Goal: Transaction & Acquisition: Purchase product/service

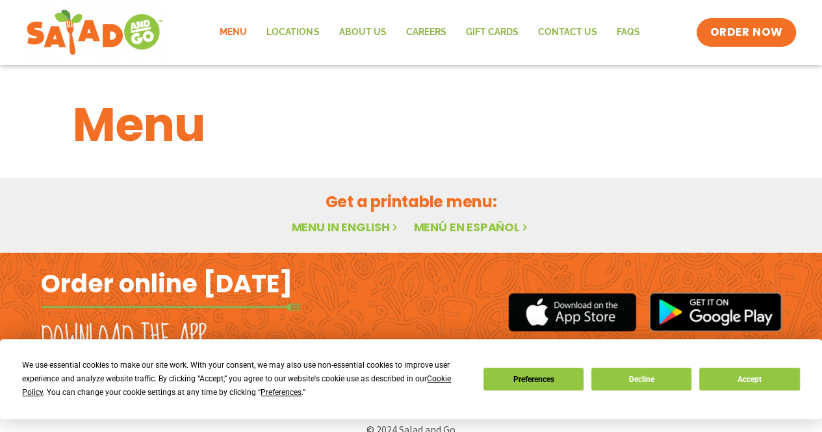
click at [745, 391] on div "We use essential cookies to make our site work. With your consent, we may also …" at bounding box center [411, 379] width 778 height 41
click at [757, 377] on button "Accept" at bounding box center [749, 379] width 100 height 23
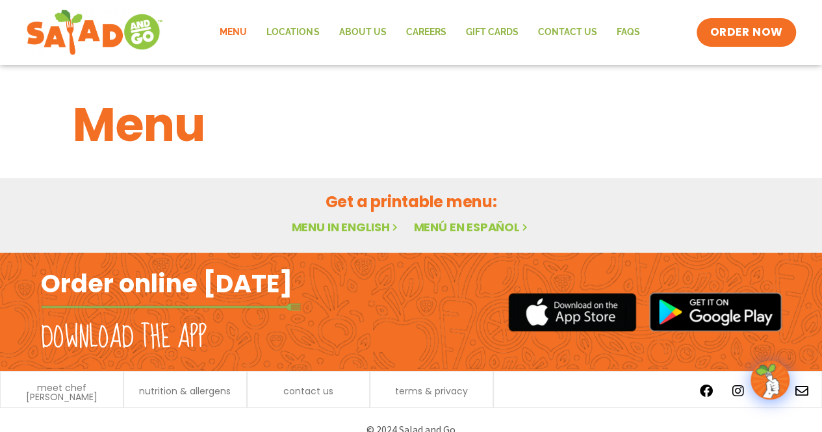
click at [244, 23] on link "Menu" at bounding box center [233, 33] width 47 height 30
click at [373, 224] on link "Menu in English" at bounding box center [345, 227] width 109 height 16
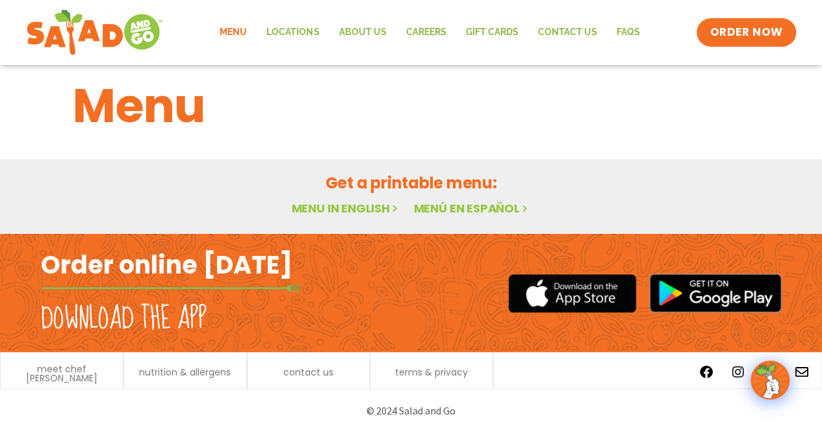
click at [341, 203] on link "Menu in English" at bounding box center [345, 208] width 109 height 16
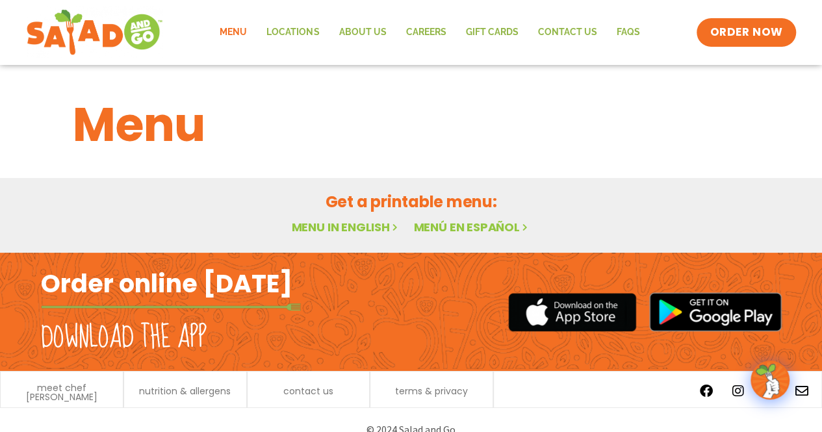
drag, startPoint x: 490, startPoint y: 13, endPoint x: 219, endPoint y: 116, distance: 289.5
click at [219, 116] on h1 "Menu" at bounding box center [411, 125] width 677 height 70
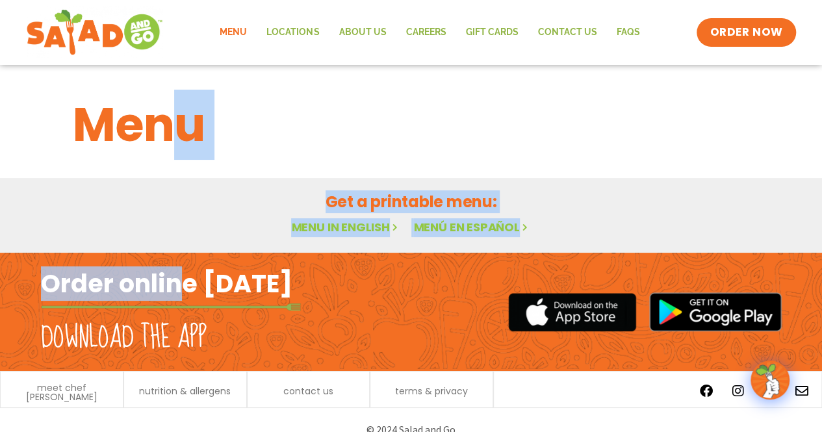
drag, startPoint x: 186, startPoint y: 129, endPoint x: 218, endPoint y: 331, distance: 204.1
click at [218, 331] on body "Menu Locations About Us Careers GIFT CARDS Contact Us FAQs Menu Menu Locations …" at bounding box center [411, 226] width 822 height 452
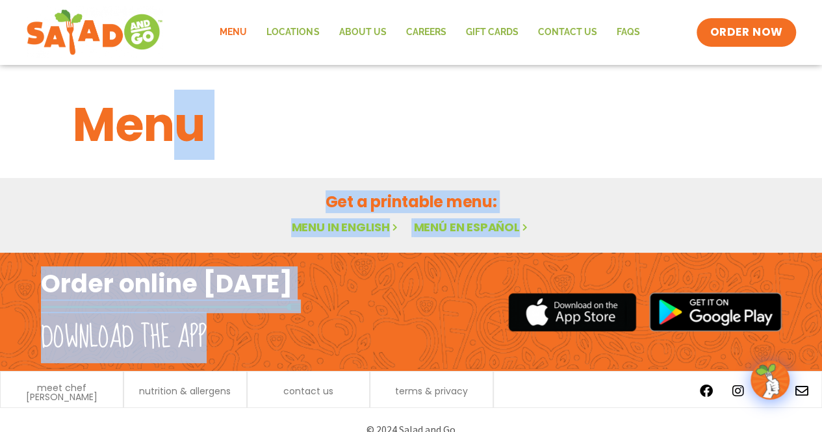
scroll to position [19, 0]
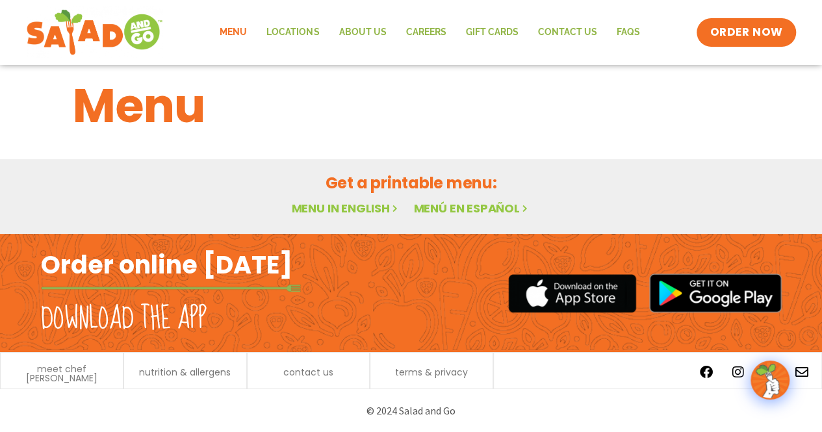
click at [474, 306] on div at bounding box center [598, 293] width 367 height 118
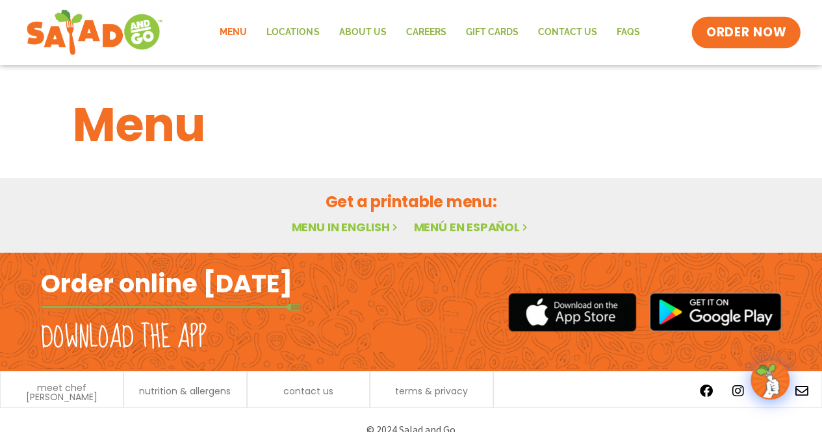
click at [763, 38] on span "ORDER NOW" at bounding box center [747, 32] width 81 height 17
